Goal: Task Accomplishment & Management: Use online tool/utility

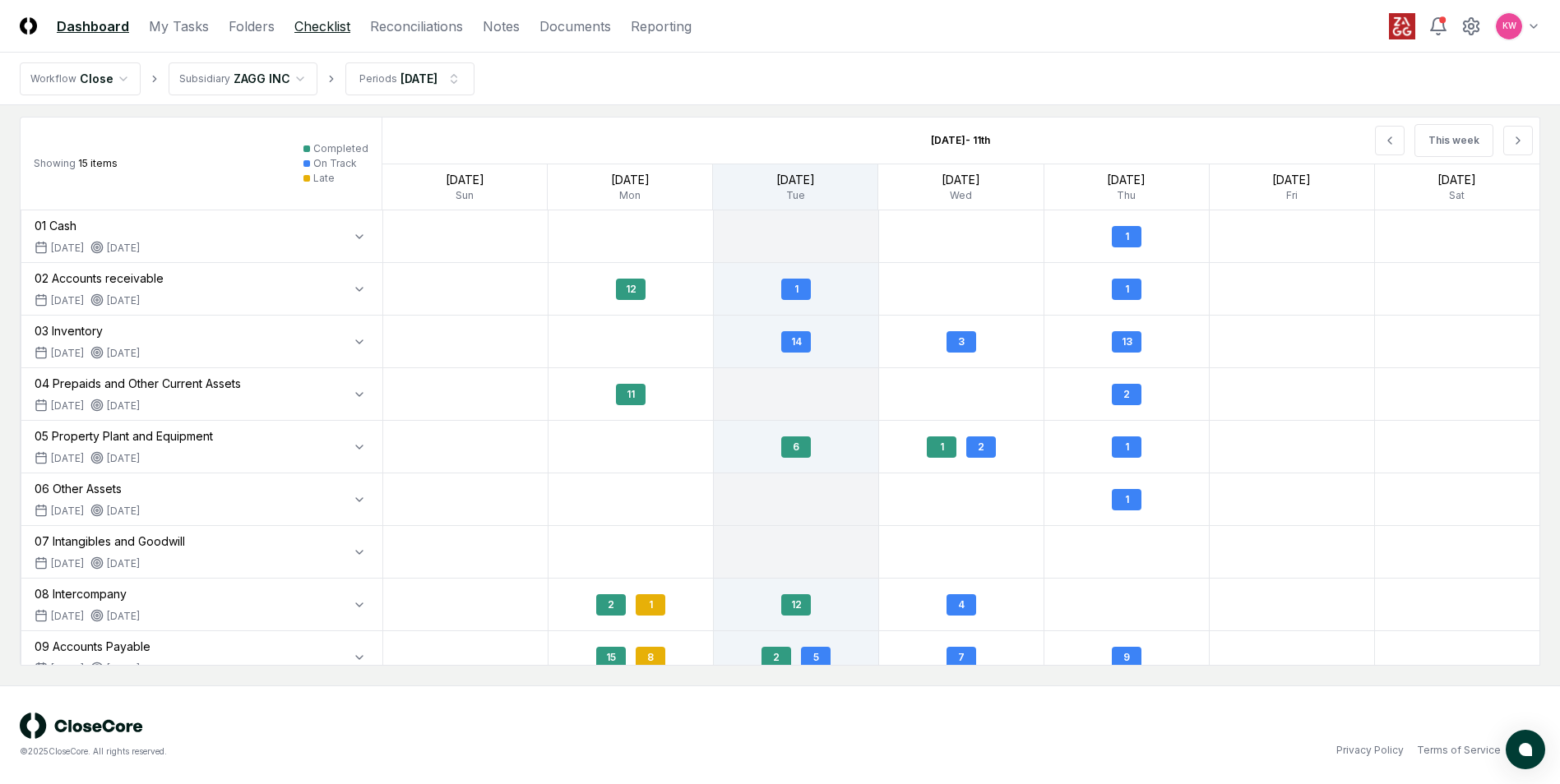
click at [315, 29] on link "Checklist" at bounding box center [322, 26] width 56 height 20
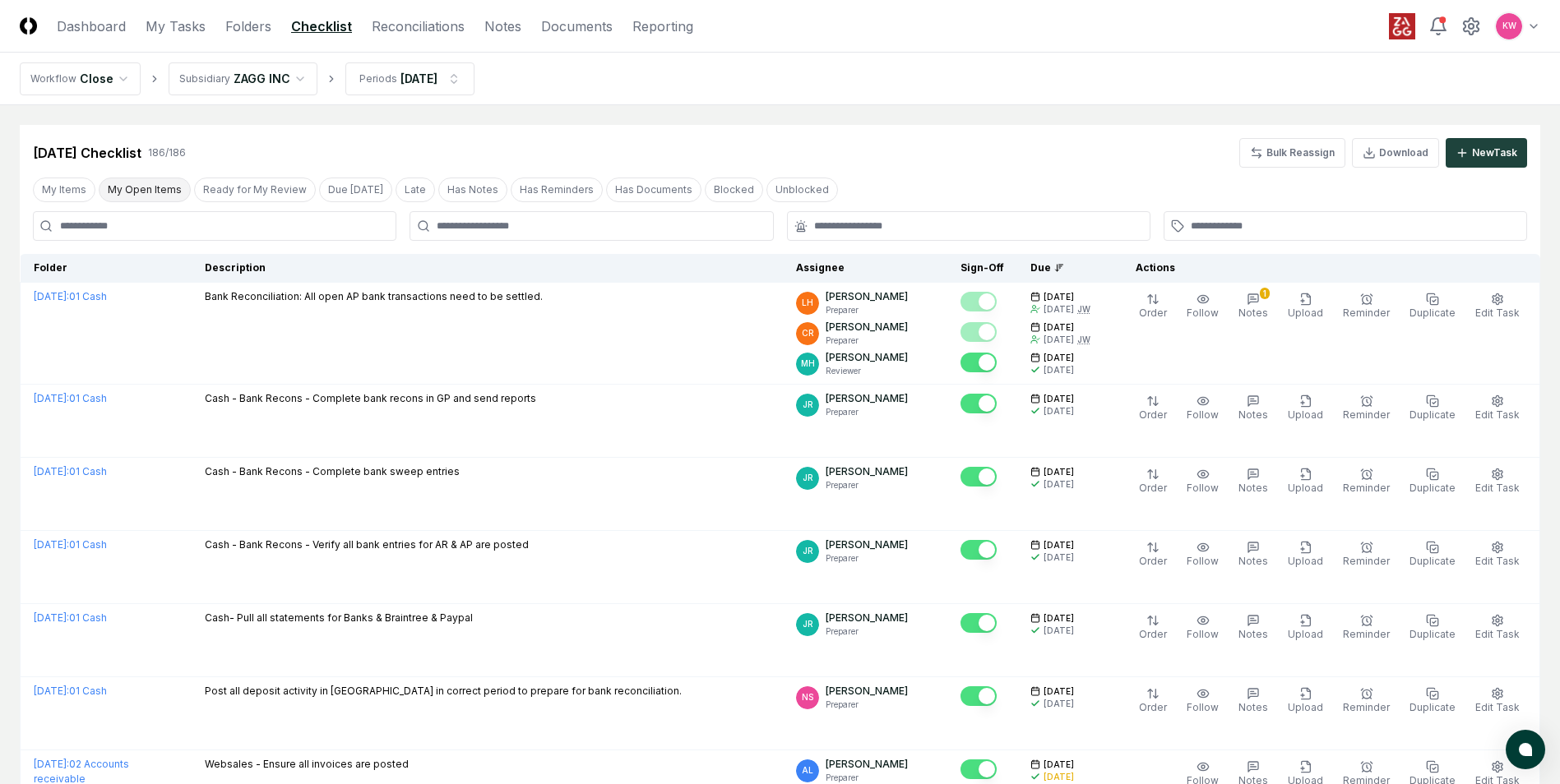
click at [137, 195] on button "My Open Items" at bounding box center [144, 190] width 92 height 25
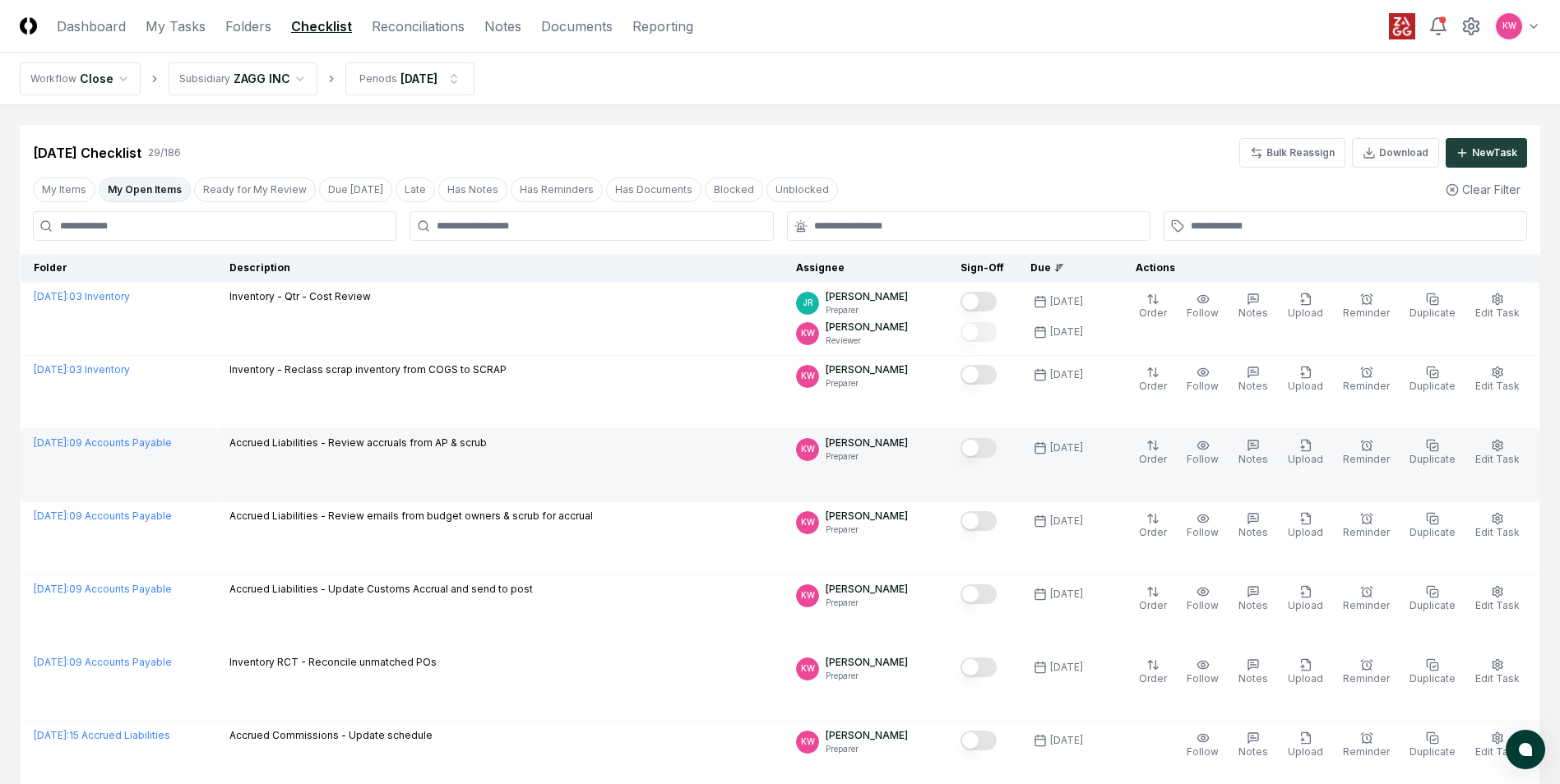
click at [768, 353] on button "Mark complete" at bounding box center [978, 448] width 37 height 20
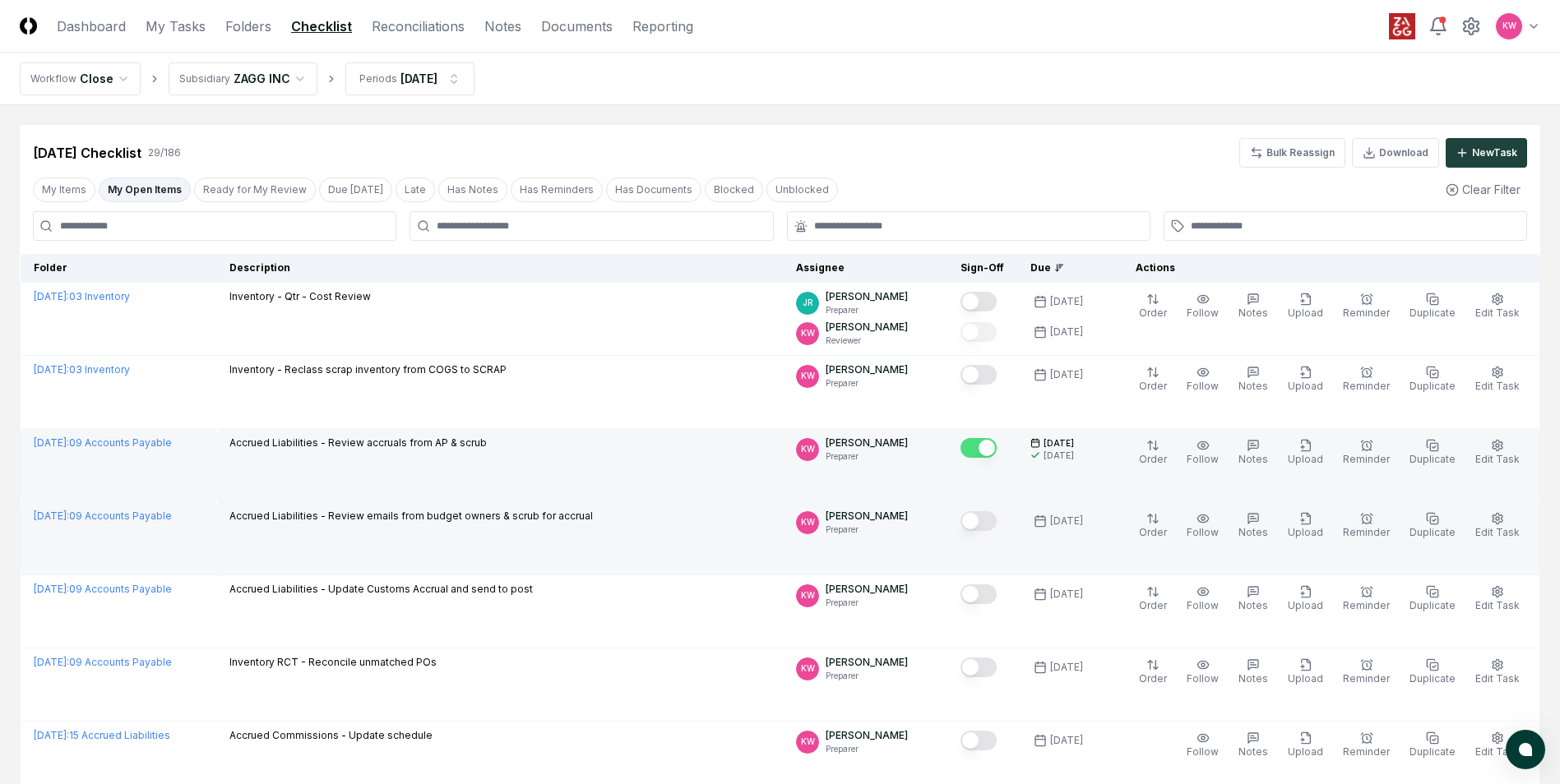
click at [768, 353] on button "Mark complete" at bounding box center [978, 521] width 37 height 20
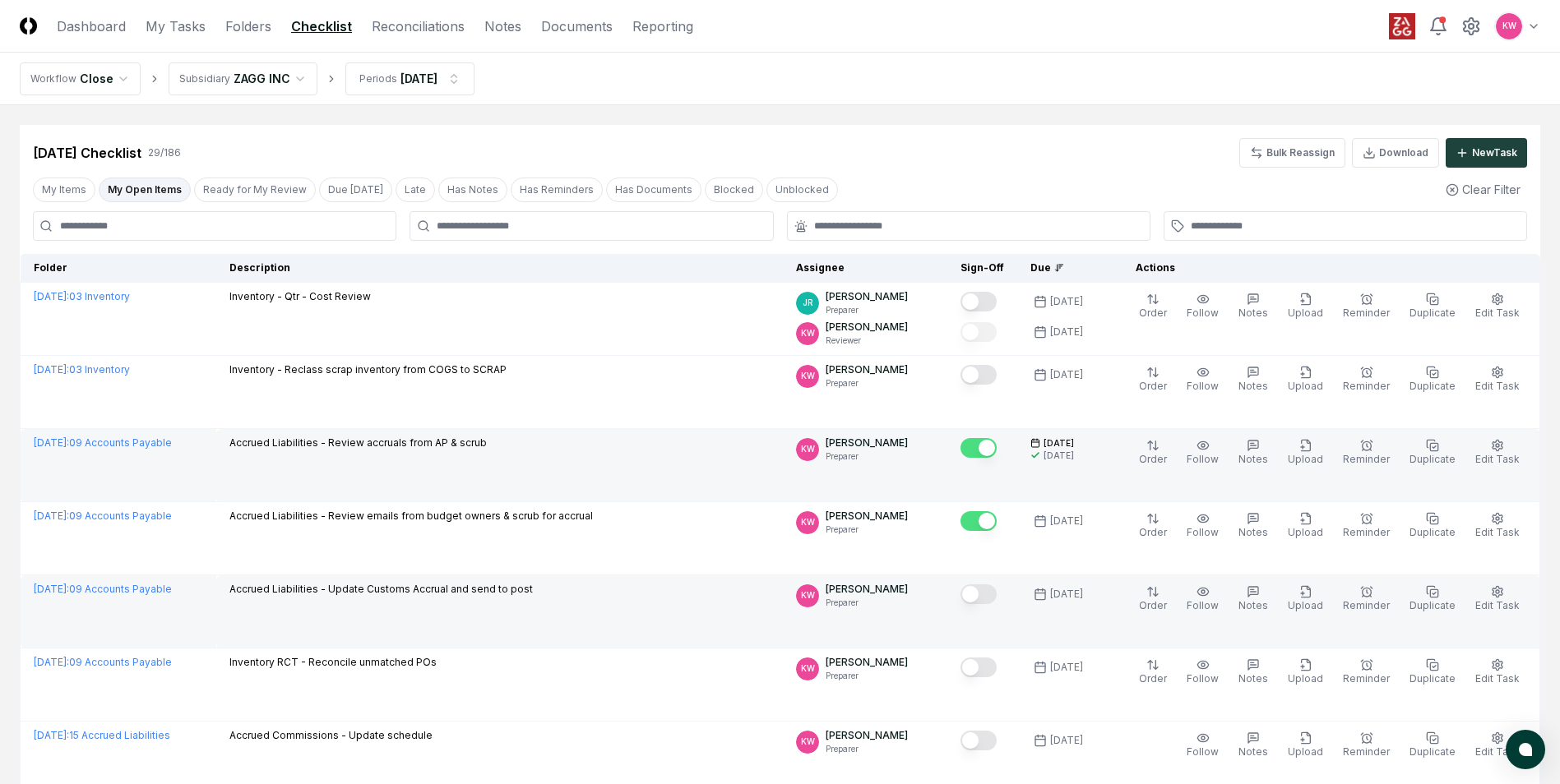
click at [768, 353] on button "Mark complete" at bounding box center [978, 594] width 37 height 20
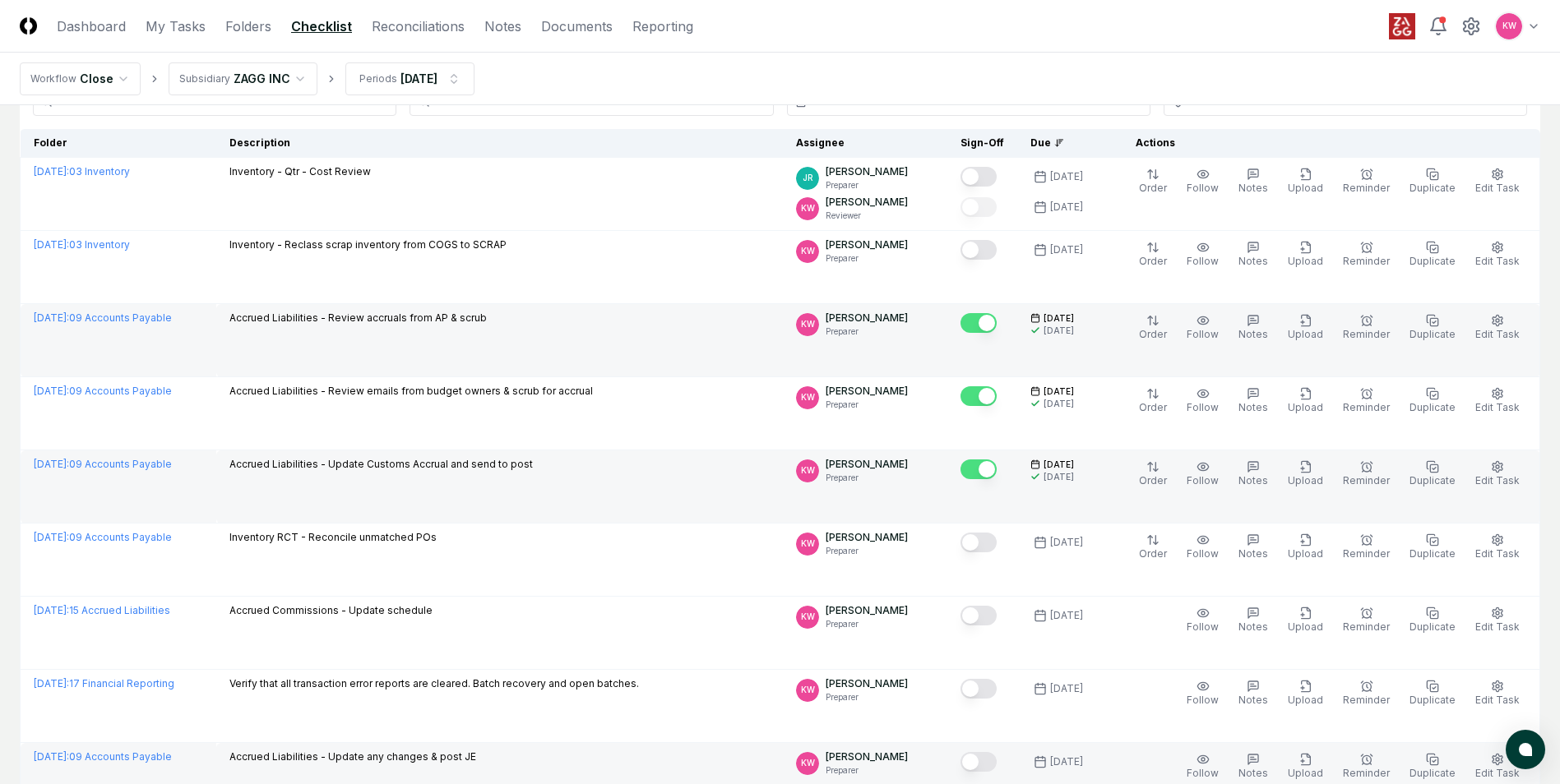
scroll to position [164, 0]
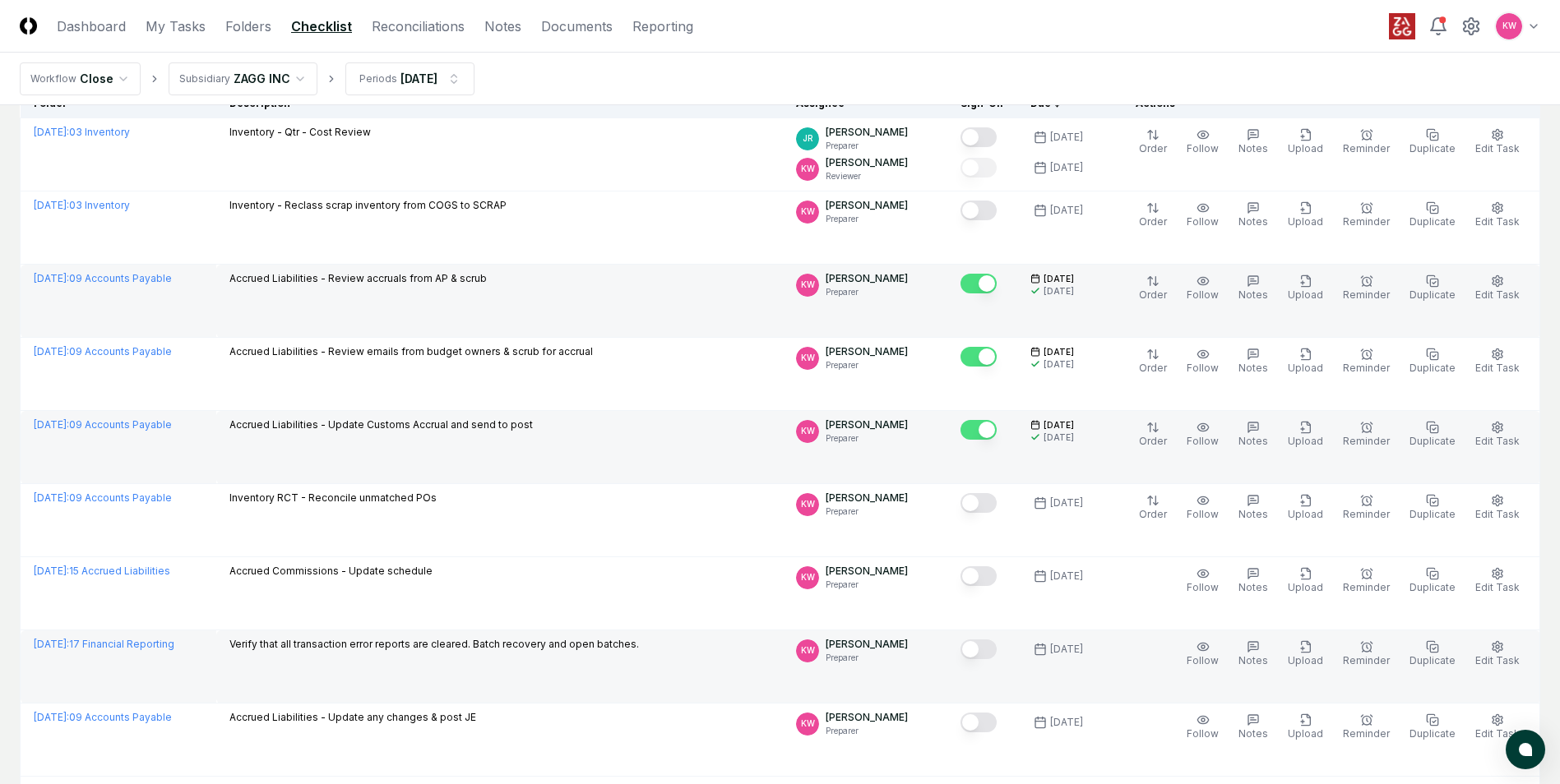
click at [768, 353] on button "Mark complete" at bounding box center [978, 649] width 37 height 20
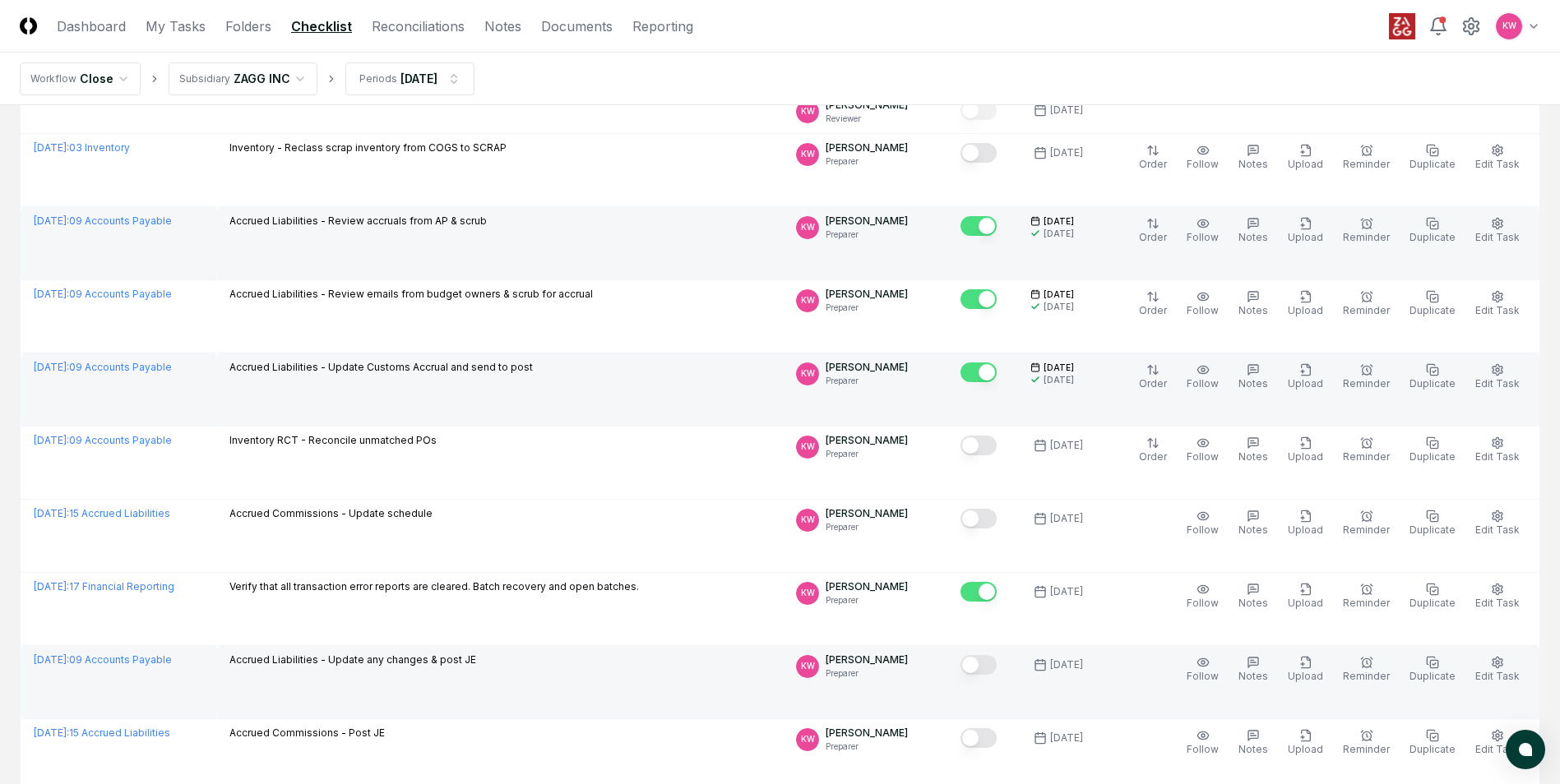
scroll to position [247, 0]
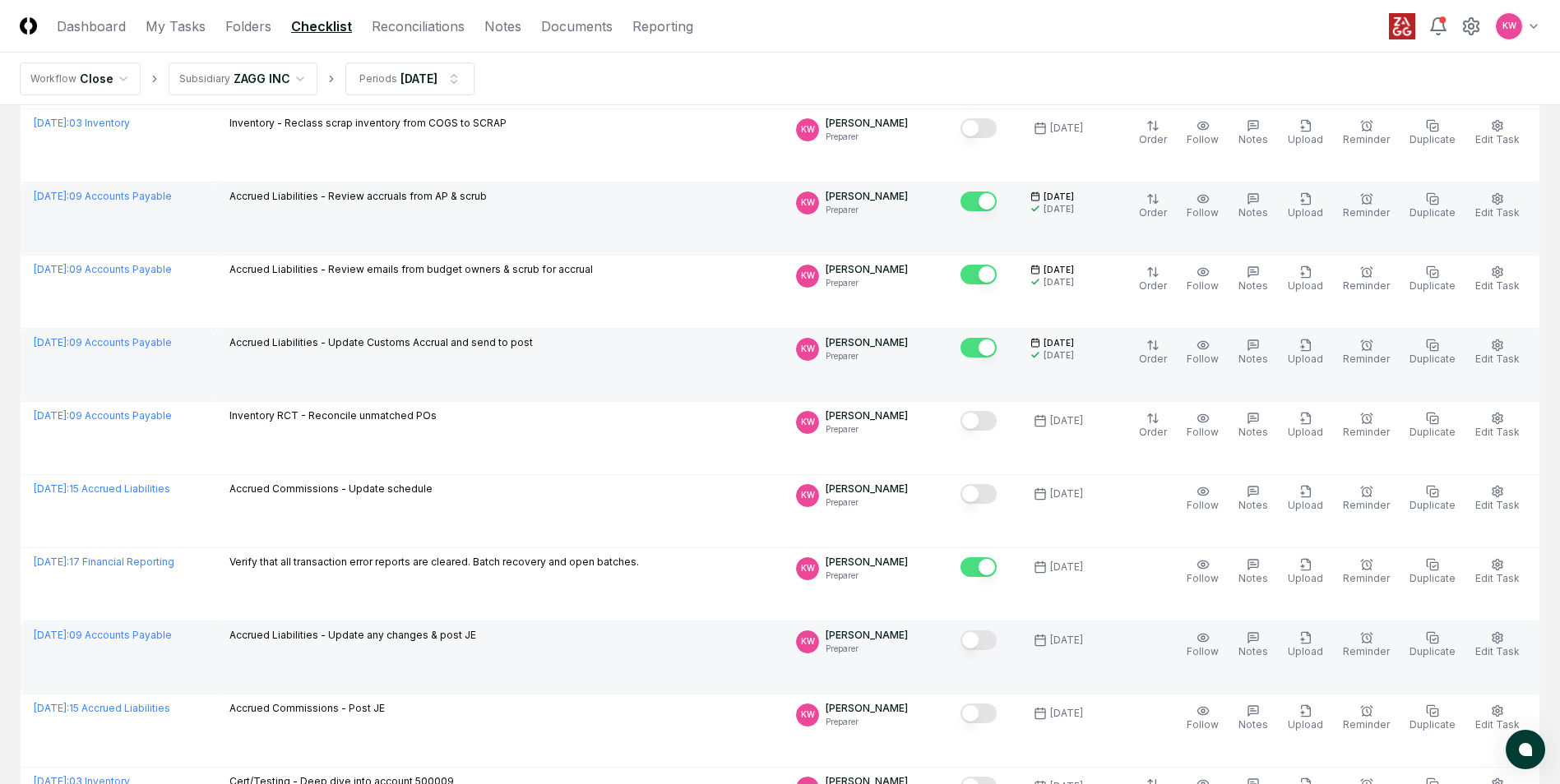
click at [768, 353] on button "Mark complete" at bounding box center [978, 640] width 37 height 20
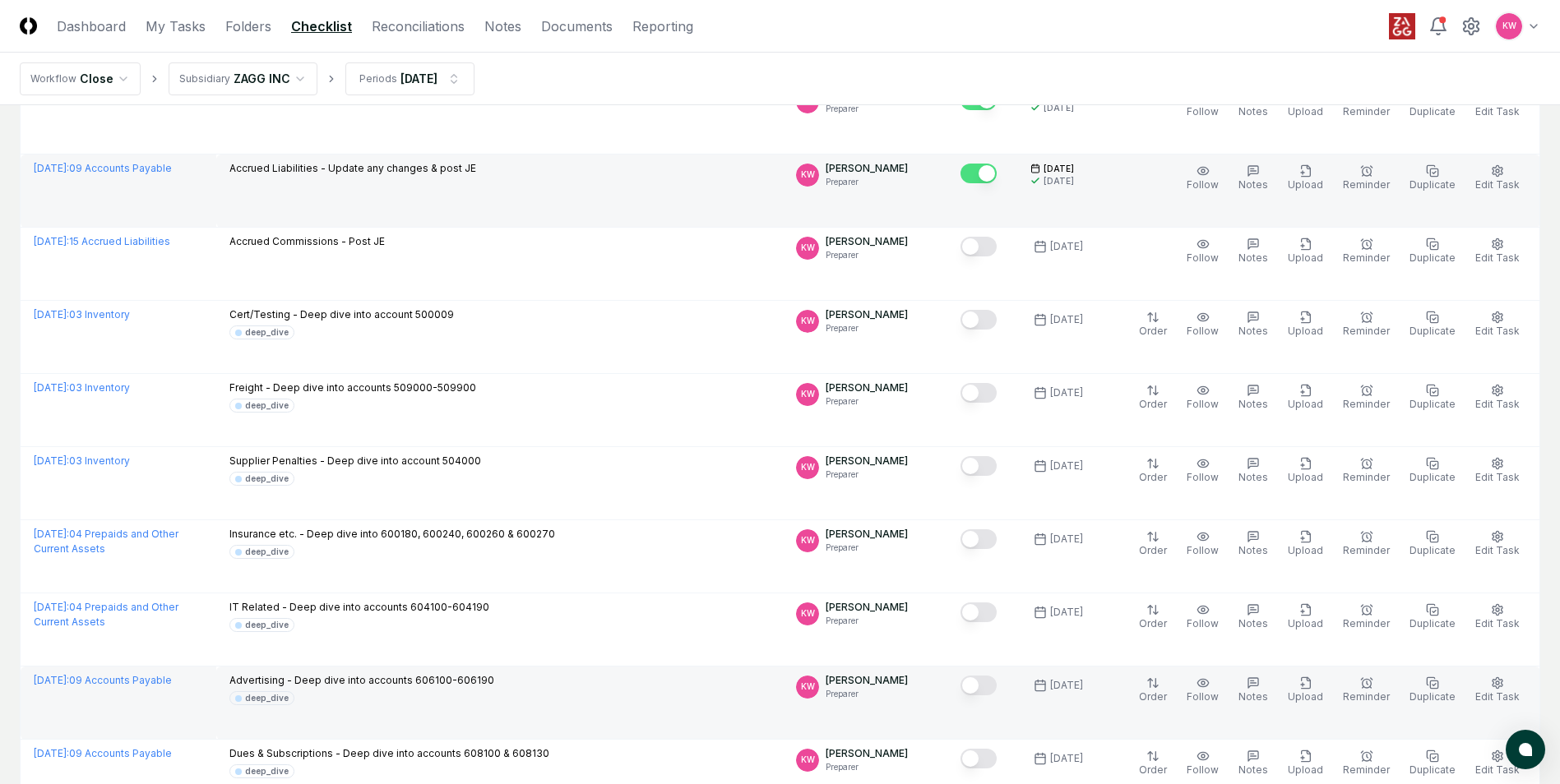
scroll to position [739, 0]
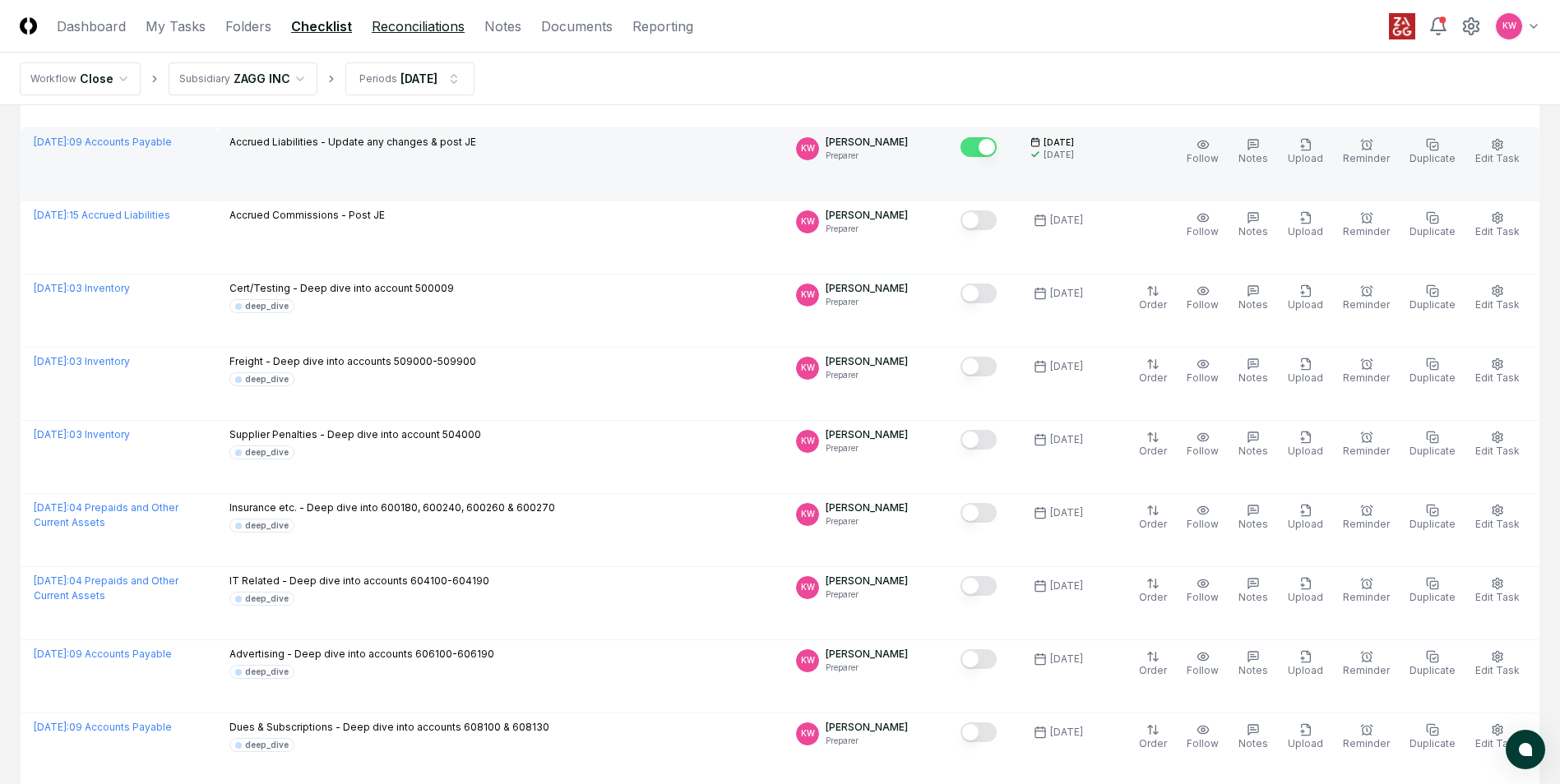
click at [395, 27] on link "Reconciliations" at bounding box center [418, 26] width 93 height 20
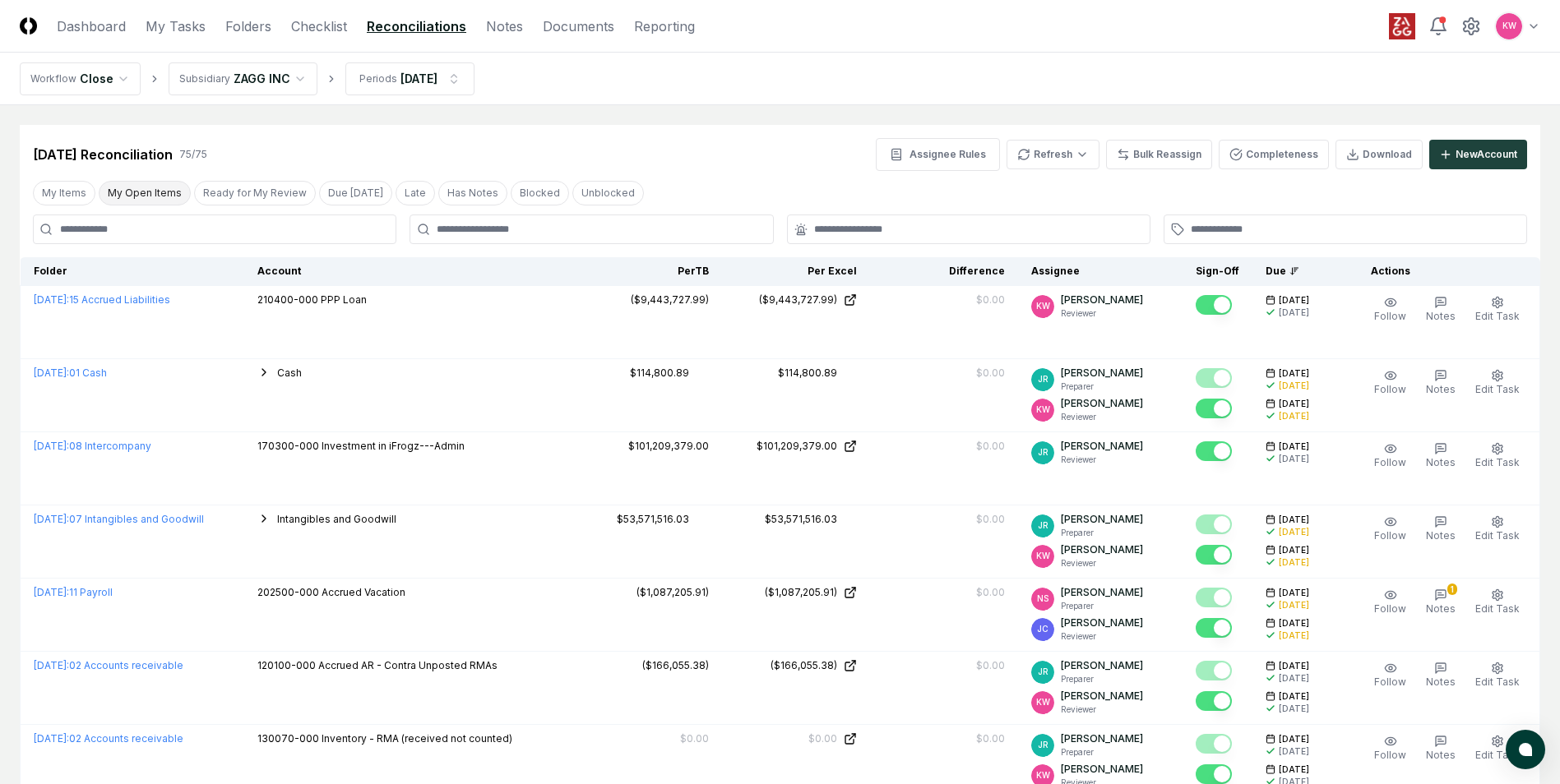
click at [147, 195] on button "My Open Items" at bounding box center [144, 193] width 92 height 25
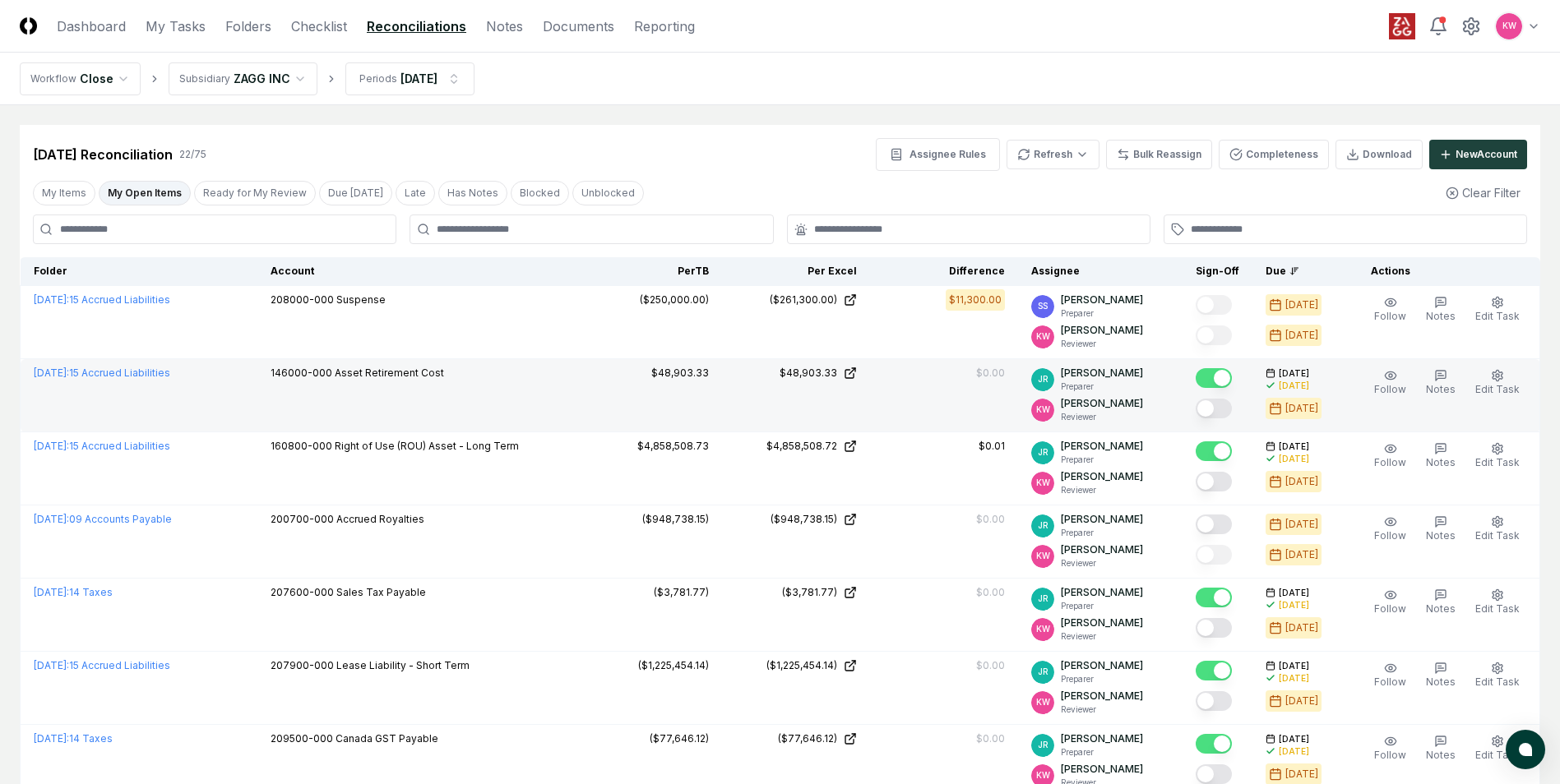
click at [768, 353] on button "Mark complete" at bounding box center [1213, 408] width 37 height 20
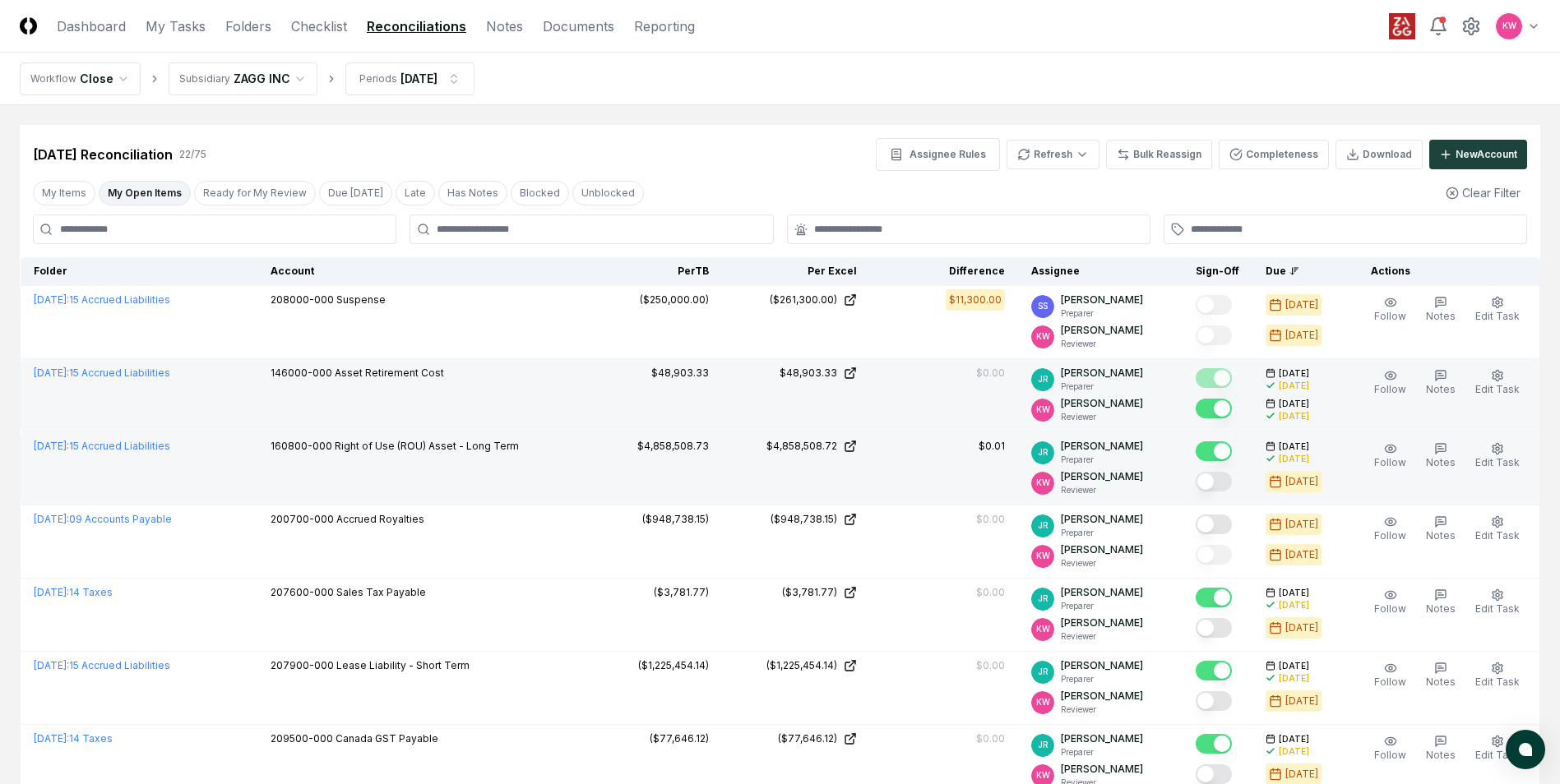
click at [768, 353] on button "Mark complete" at bounding box center [1213, 481] width 37 height 20
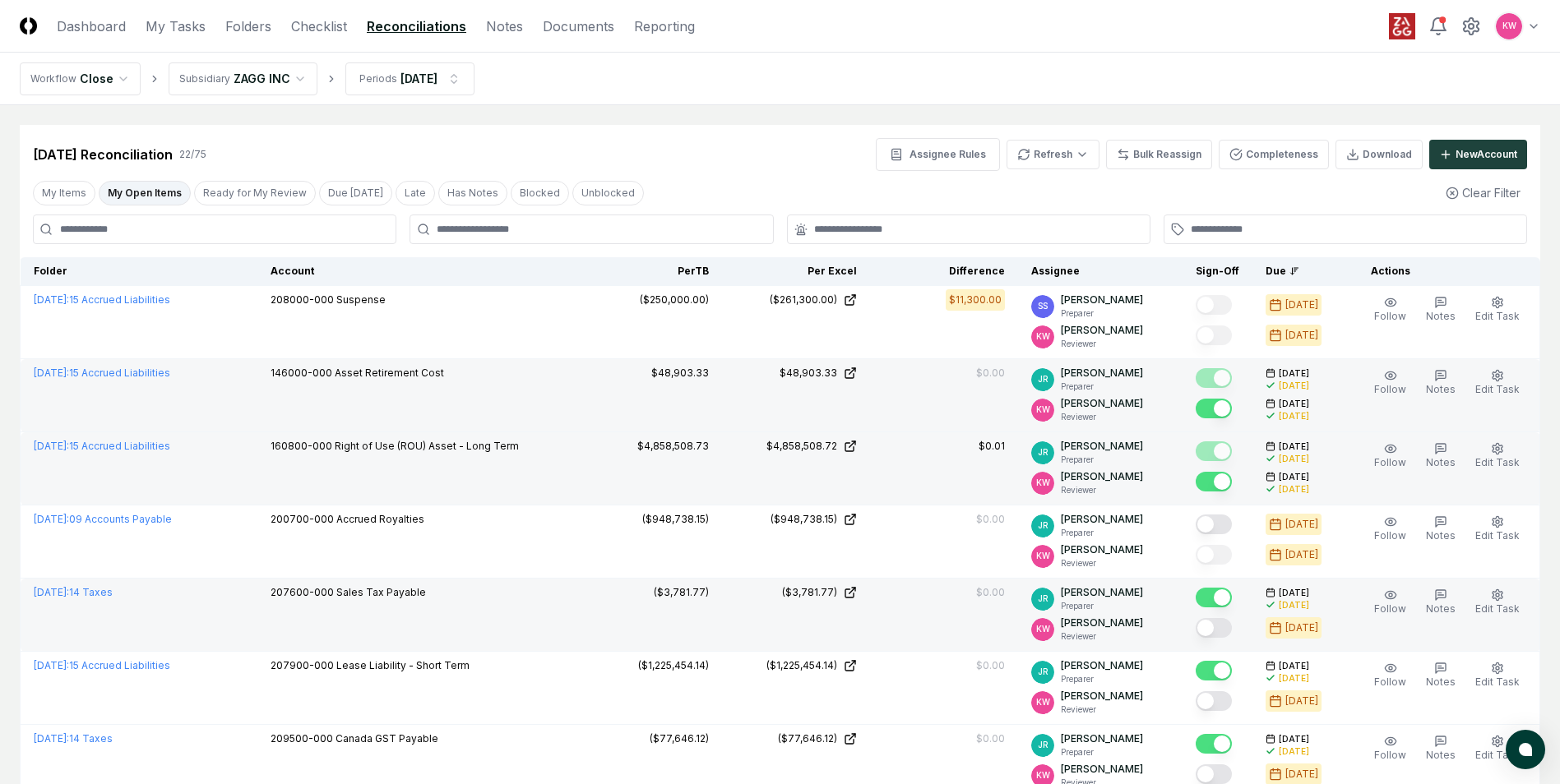
click at [768, 353] on button "Mark complete" at bounding box center [1213, 628] width 37 height 20
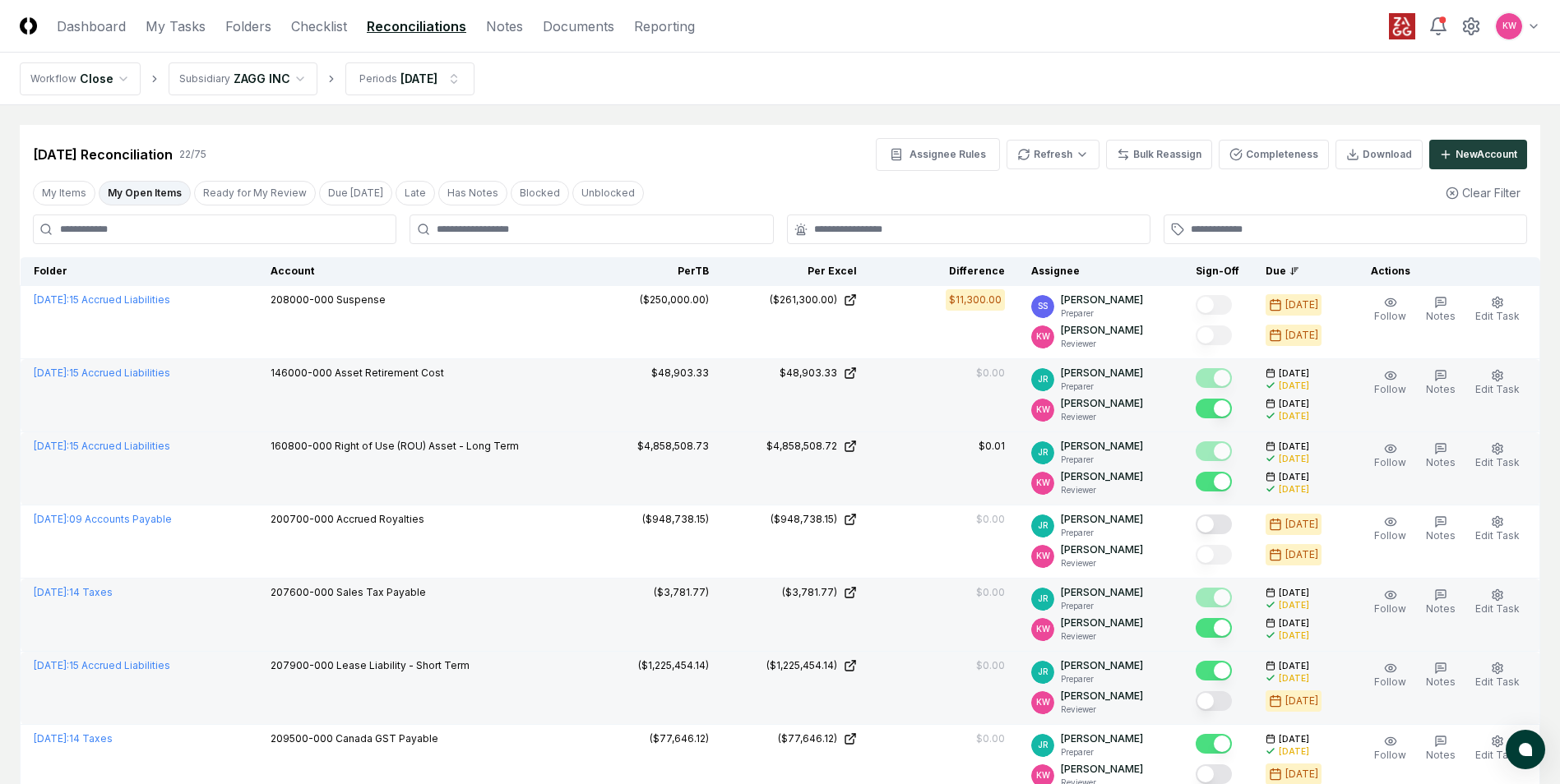
click at [768, 353] on button "Mark complete" at bounding box center [1213, 701] width 37 height 20
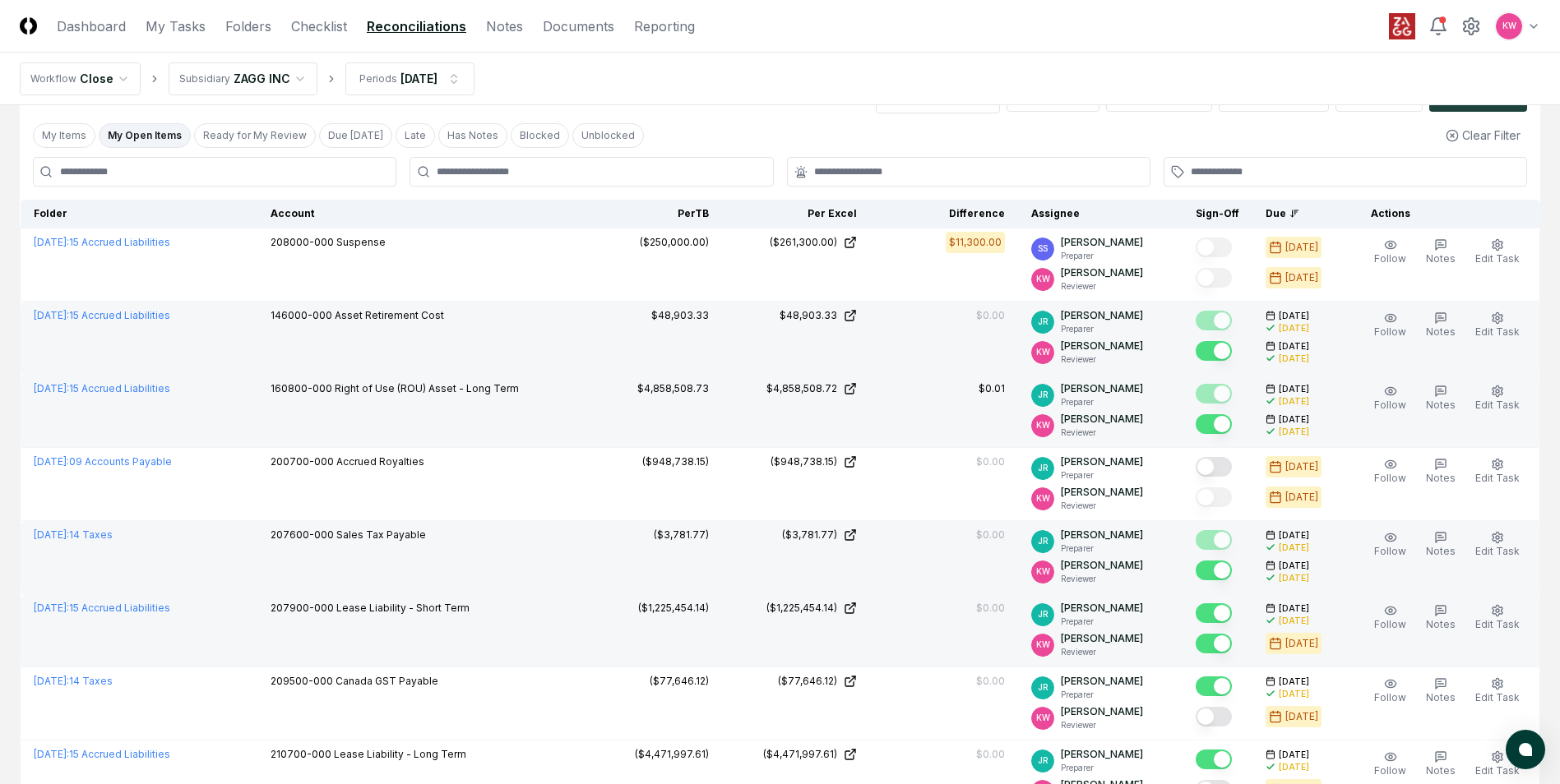
scroll to position [82, 0]
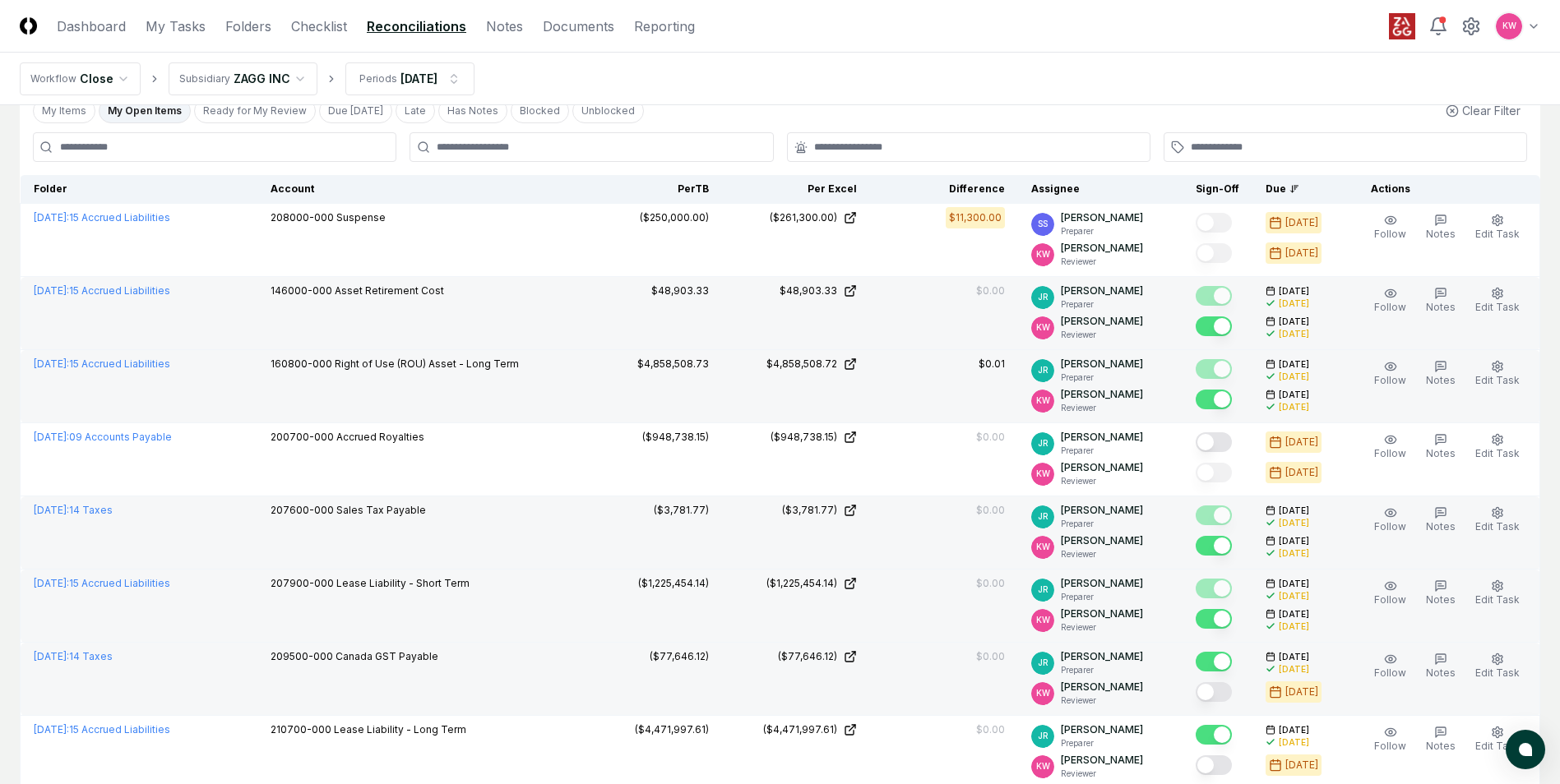
click at [768, 353] on button "Mark complete" at bounding box center [1213, 691] width 37 height 20
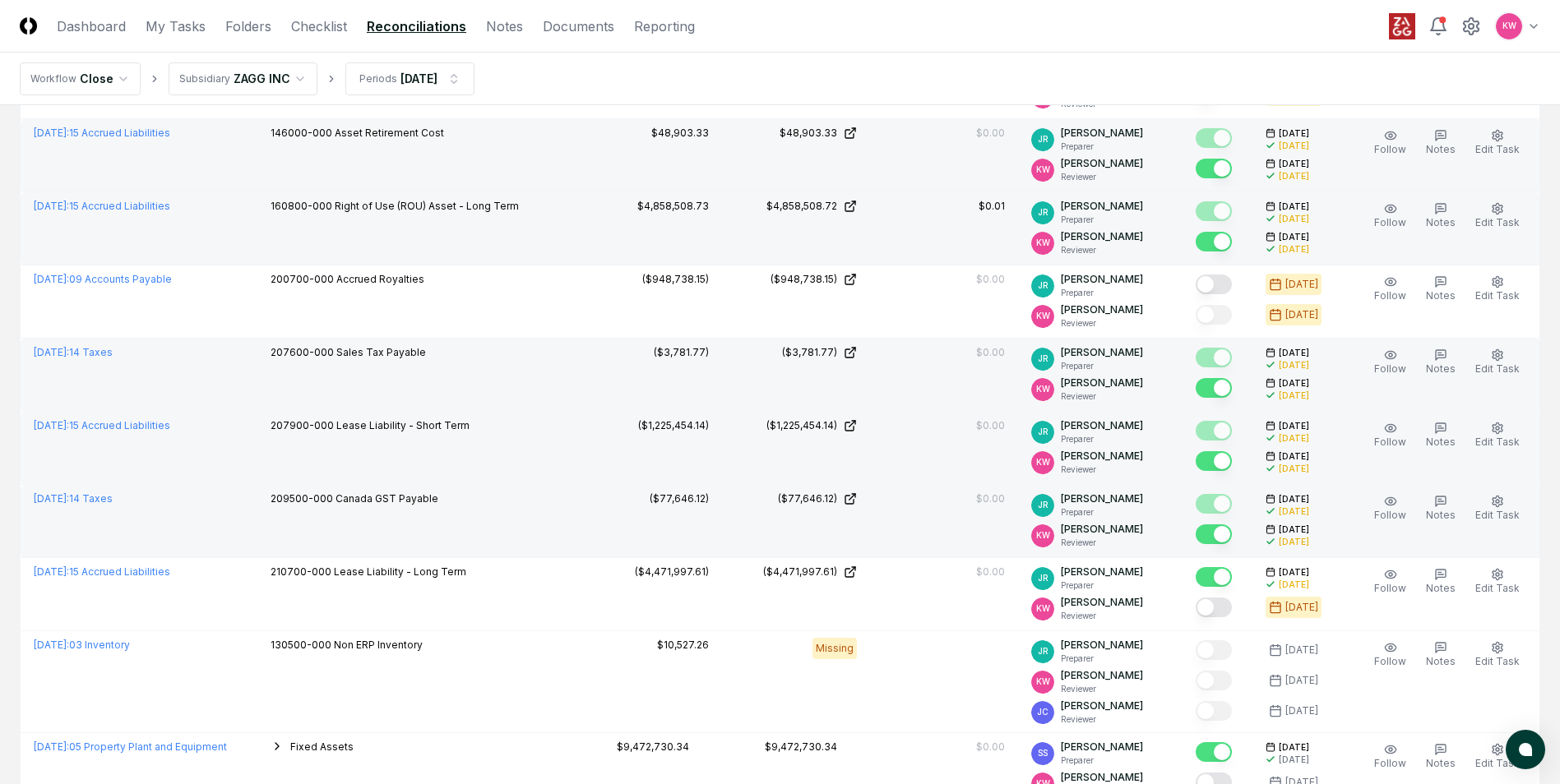
scroll to position [247, 0]
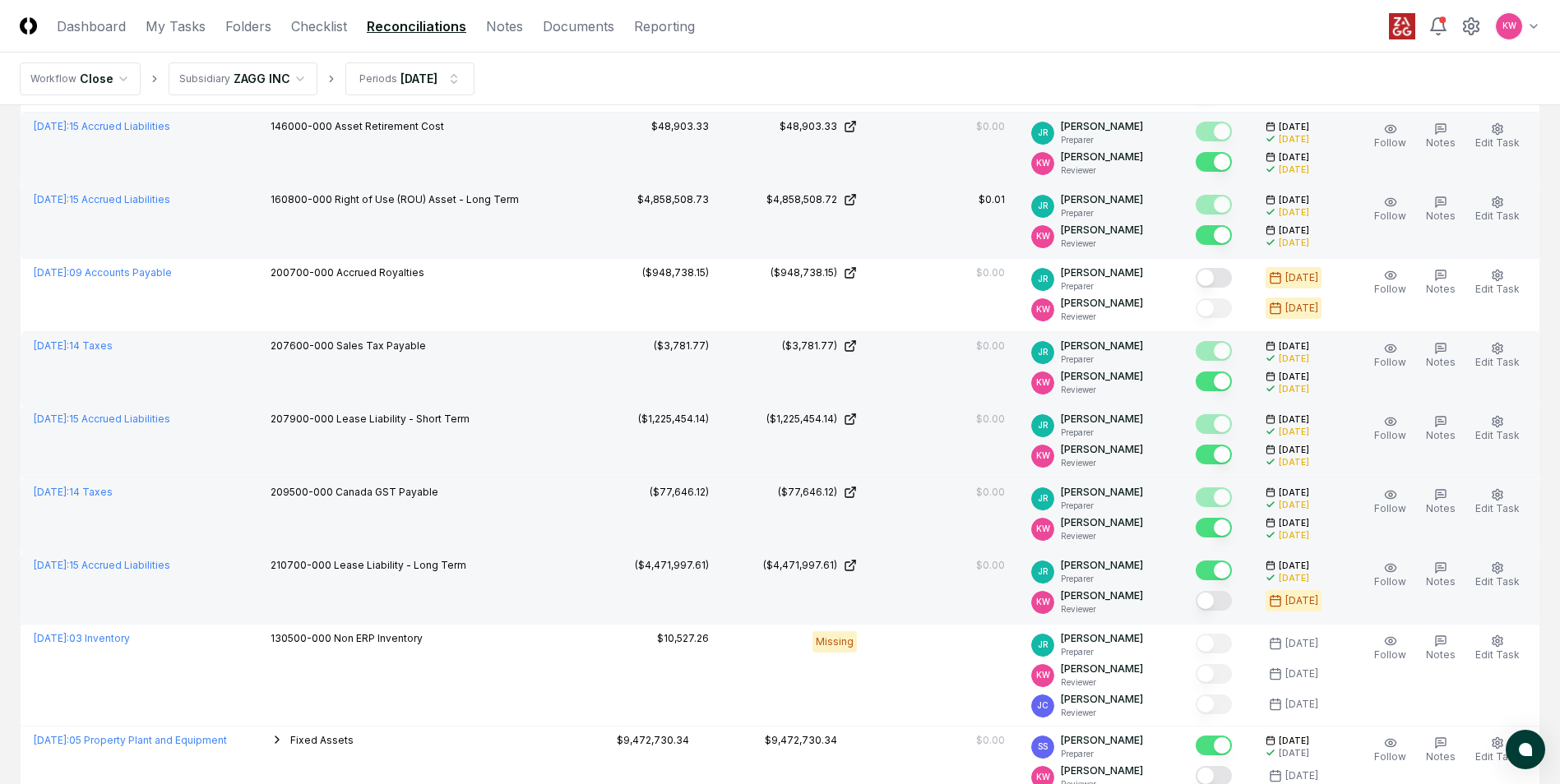
click at [768, 353] on button "Mark complete" at bounding box center [1213, 600] width 37 height 20
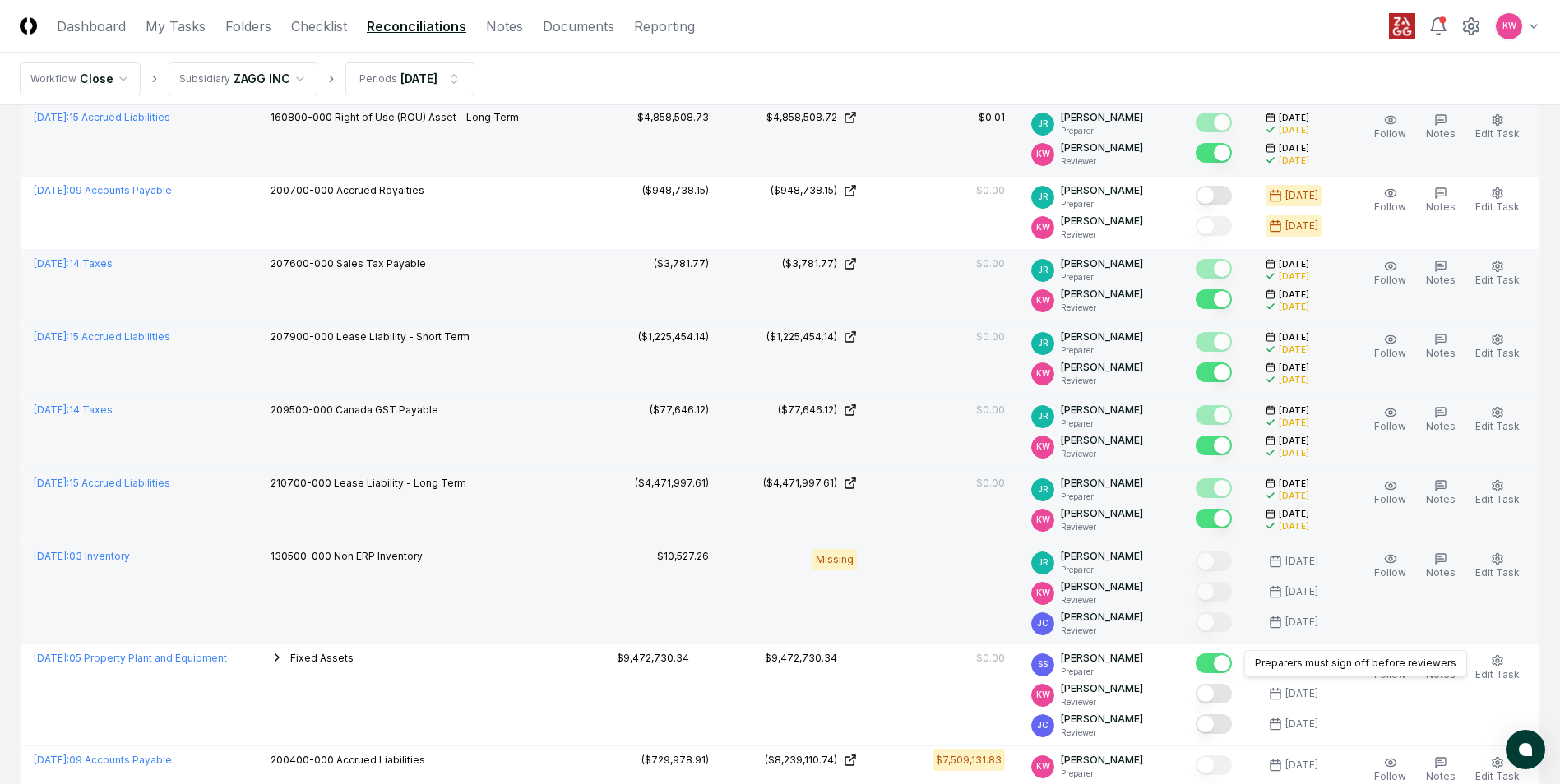
scroll to position [411, 0]
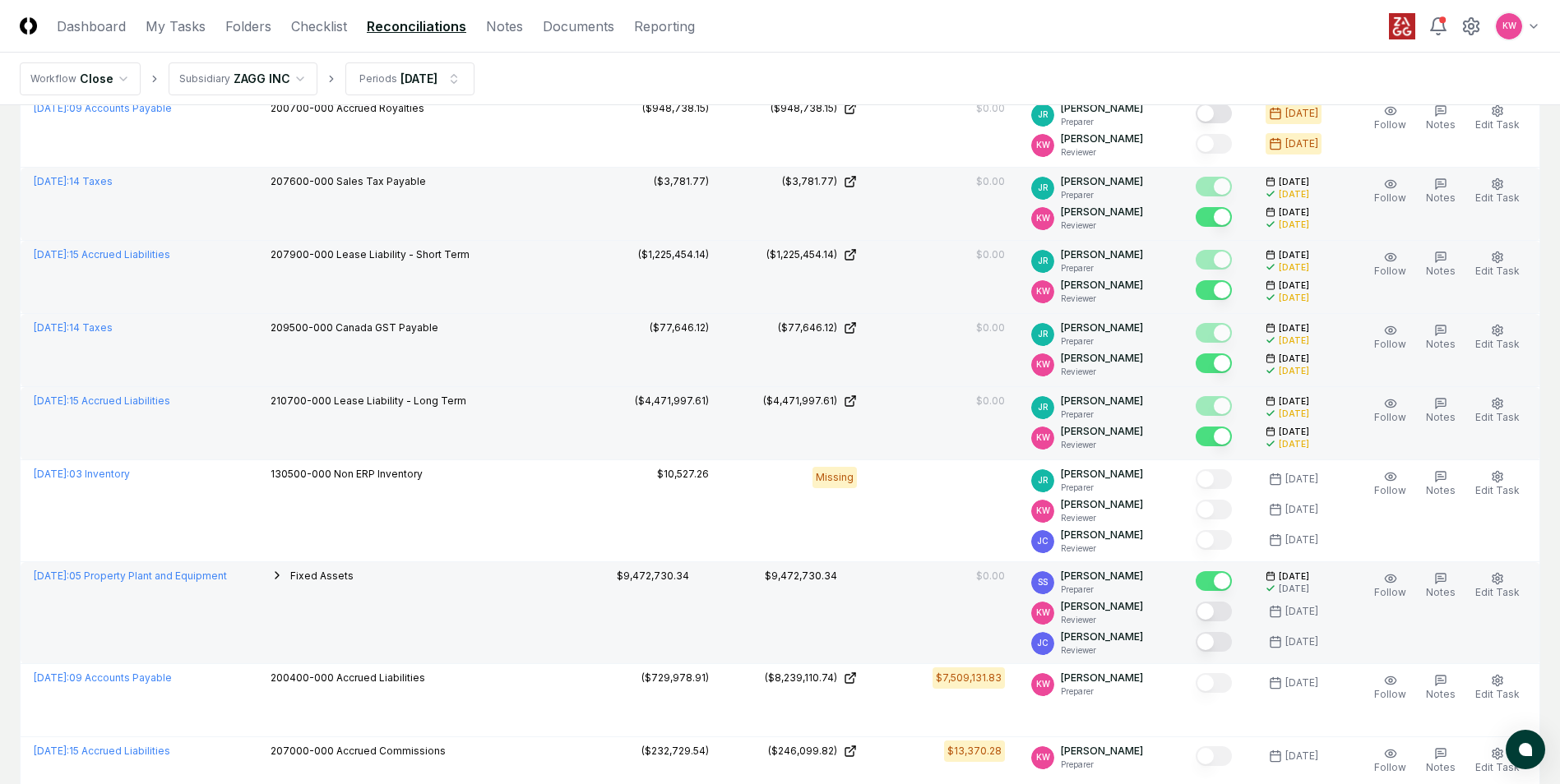
click at [768, 353] on button "Mark complete" at bounding box center [1213, 611] width 37 height 20
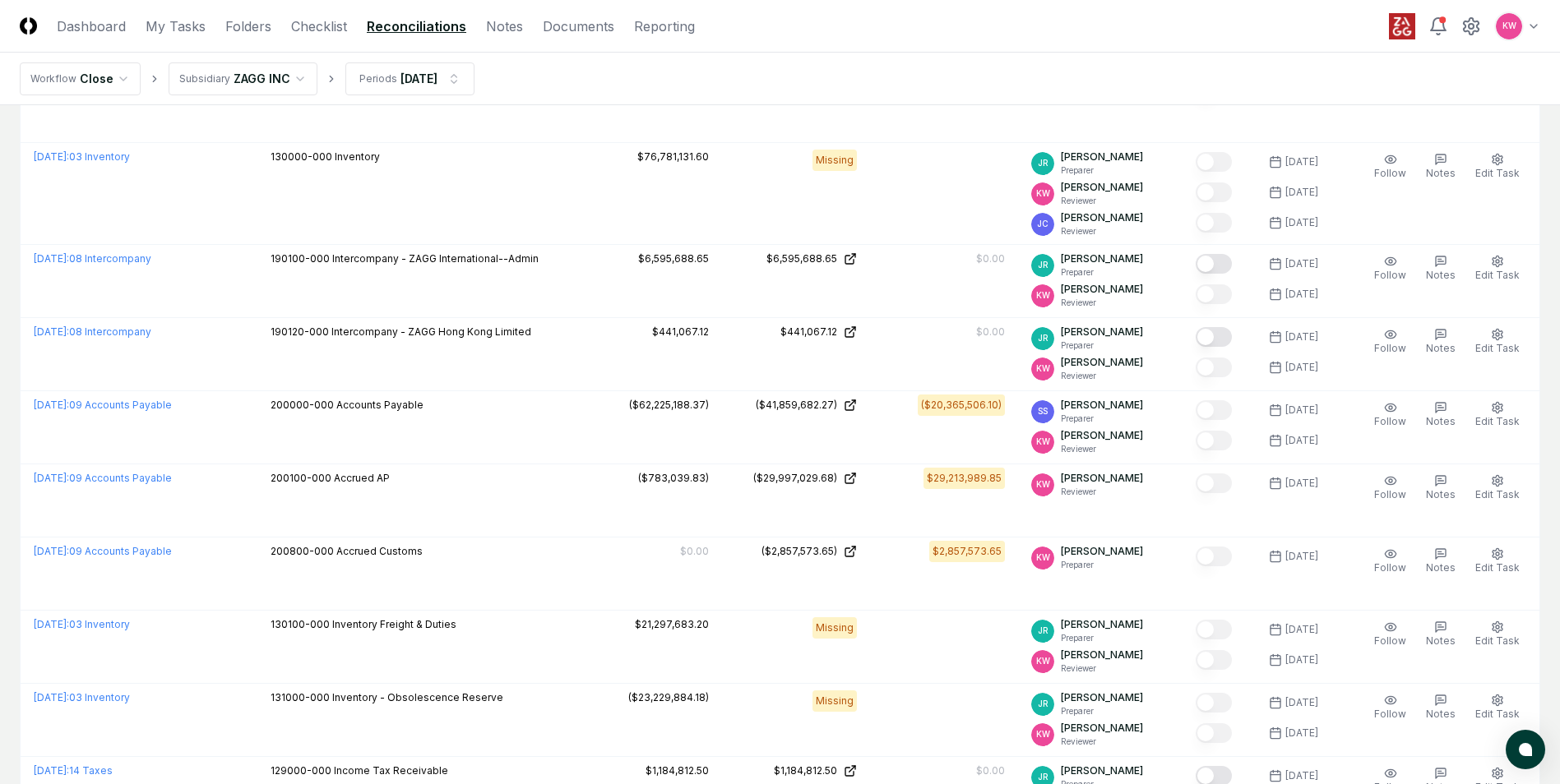
scroll to position [1224, 0]
